Goal: Register for event/course

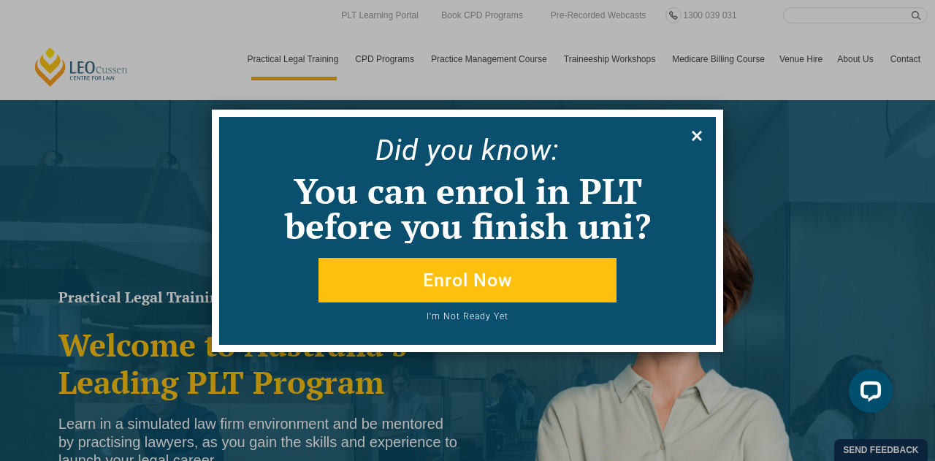
click at [694, 129] on icon at bounding box center [697, 136] width 16 height 16
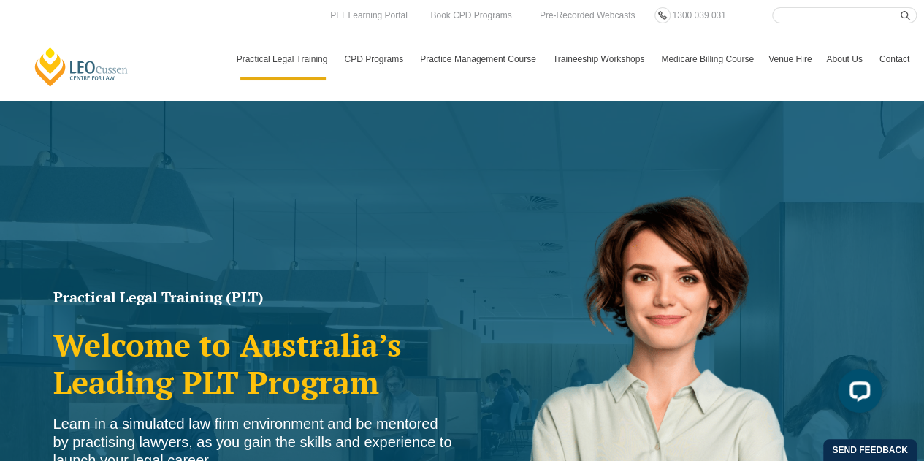
click at [701, 56] on link "Medicare Billing Course" at bounding box center [707, 59] width 107 height 42
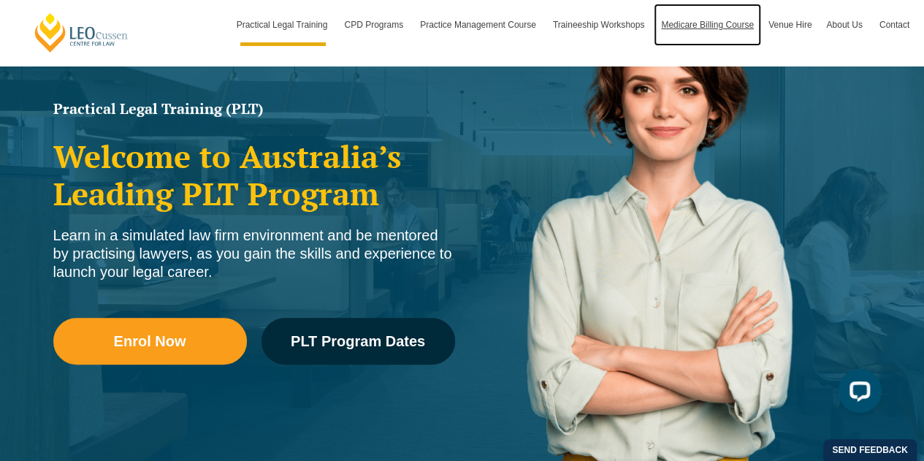
scroll to position [219, 0]
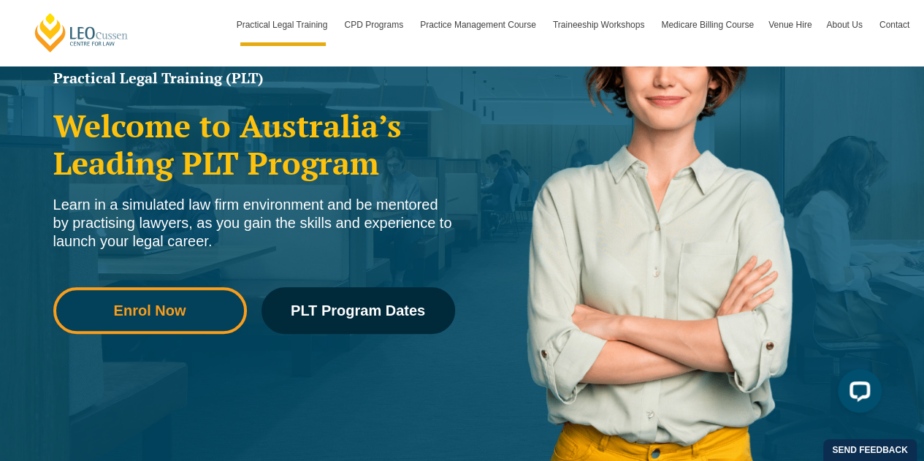
click at [145, 306] on span "Enrol Now" at bounding box center [150, 310] width 72 height 15
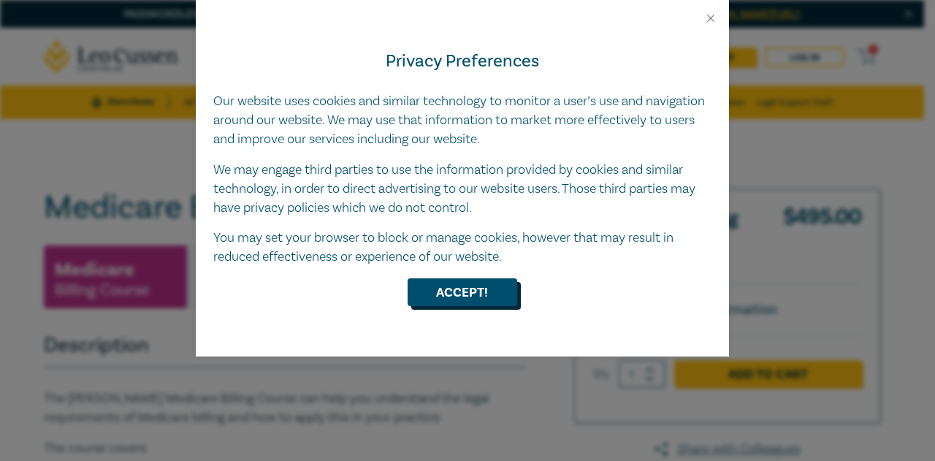
click at [470, 283] on button "Accept!" at bounding box center [462, 292] width 110 height 28
